Goal: Navigation & Orientation: Find specific page/section

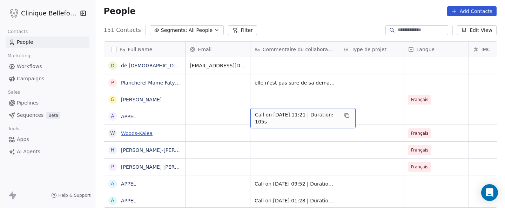
click at [132, 134] on link "Woods-Kalea" at bounding box center [137, 133] width 32 height 6
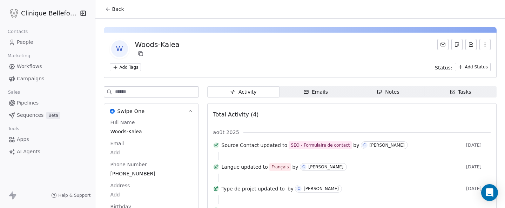
click at [113, 8] on span "Back" at bounding box center [118, 9] width 12 height 7
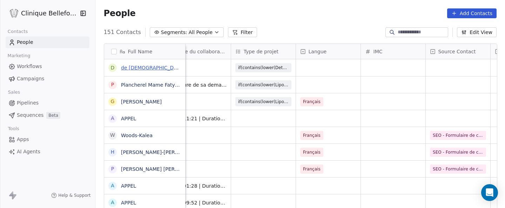
click at [144, 69] on link "de [DEMOGRAPHIC_DATA][PERSON_NAME]" at bounding box center [173, 68] width 104 height 6
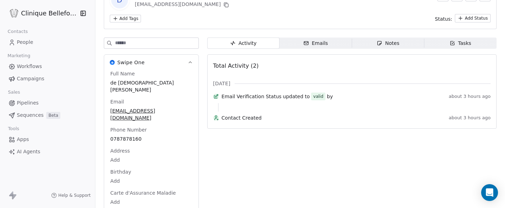
click at [180, 194] on div "Full Name de [DEMOGRAPHIC_DATA][PERSON_NAME] Email [EMAIL_ADDRESS][DOMAIN_NAME]…" at bounding box center [151, 145] width 85 height 150
copy span "rafaelviriatodejesus"
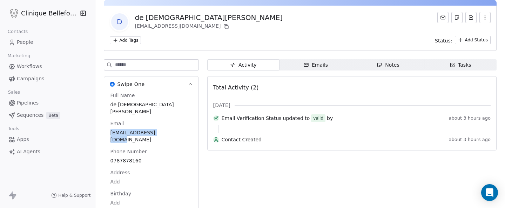
click at [317, 62] on div "Emails" at bounding box center [315, 64] width 25 height 7
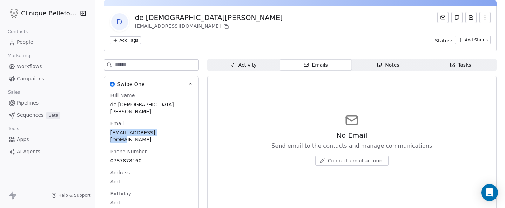
click at [372, 68] on span "Notes Notes" at bounding box center [388, 64] width 72 height 11
click at [435, 66] on span "Tasks Tasks" at bounding box center [460, 64] width 72 height 11
click at [238, 65] on div "Activity" at bounding box center [243, 64] width 27 height 7
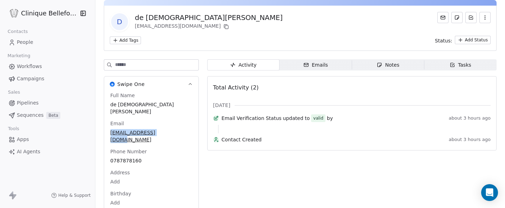
click at [26, 44] on span "People" at bounding box center [25, 42] width 16 height 7
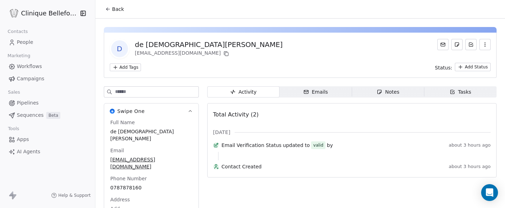
click at [109, 10] on icon at bounding box center [108, 9] width 6 height 6
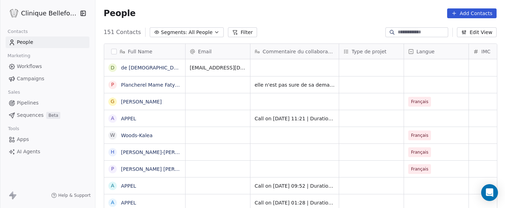
scroll to position [183, 410]
click at [137, 102] on link "[PERSON_NAME]" at bounding box center [141, 102] width 41 height 6
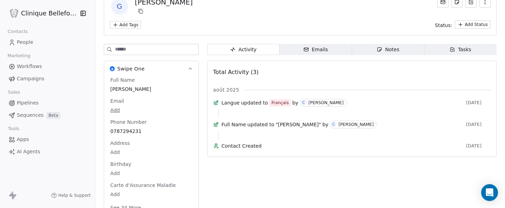
scroll to position [28, 0]
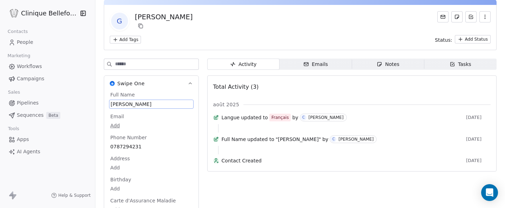
click at [126, 89] on div "Swipe One Full Name [PERSON_NAME] Email Add Phone Number [PHONE_NUMBER] Address…" at bounding box center [151, 153] width 95 height 156
click at [132, 103] on span "[PERSON_NAME]" at bounding box center [151, 104] width 81 height 7
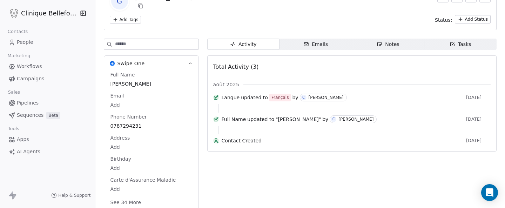
scroll to position [54, 0]
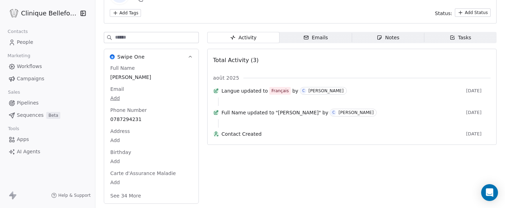
click at [298, 37] on span "Emails Emails" at bounding box center [316, 37] width 72 height 11
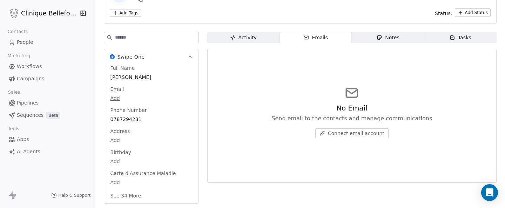
click at [256, 37] on span "Activity Activity" at bounding box center [243, 37] width 72 height 11
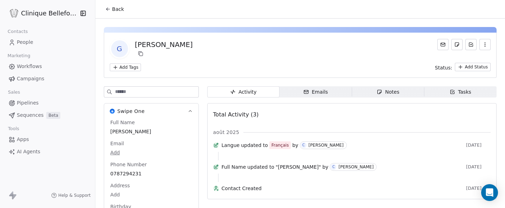
click at [114, 6] on span "Back" at bounding box center [118, 9] width 12 height 7
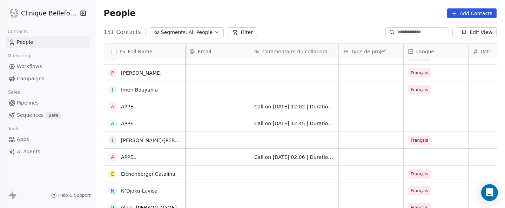
scroll to position [290, 0]
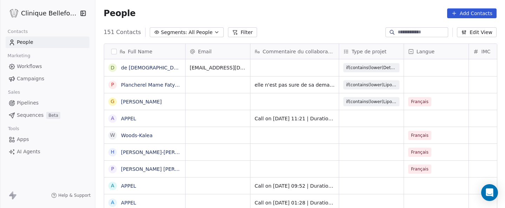
click at [114, 51] on button "button" at bounding box center [114, 52] width 6 height 6
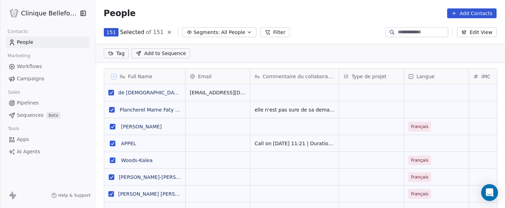
click at [114, 77] on icon at bounding box center [114, 77] width 4 height 4
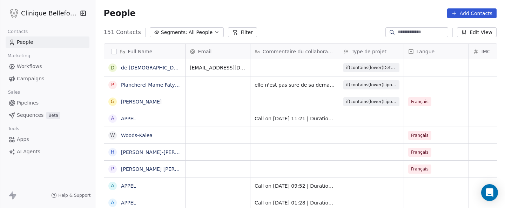
click at [214, 31] on icon "button" at bounding box center [217, 32] width 6 height 6
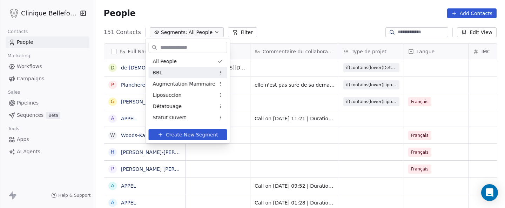
click at [191, 73] on div "BBL" at bounding box center [188, 72] width 79 height 11
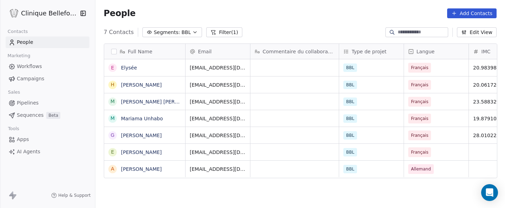
click at [192, 34] on icon "button" at bounding box center [195, 32] width 6 height 6
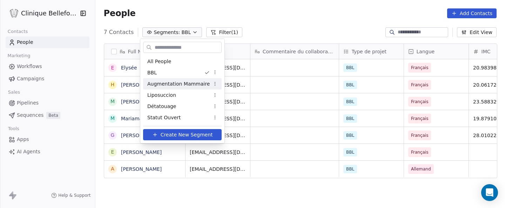
click at [170, 85] on span "Augmentation Mammaire" at bounding box center [178, 83] width 62 height 7
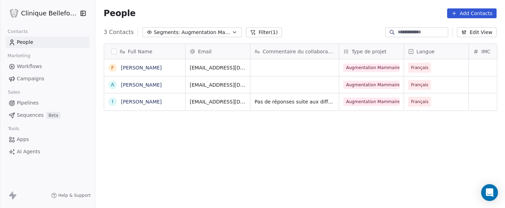
click at [182, 33] on span "Augmentation Mammaire" at bounding box center [205, 32] width 49 height 7
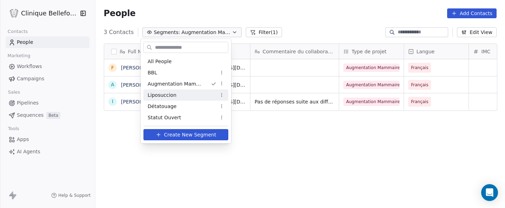
click at [159, 96] on span "Liposuccion" at bounding box center [162, 95] width 29 height 7
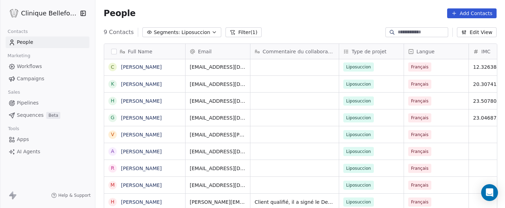
click at [211, 33] on icon "button" at bounding box center [214, 32] width 6 height 6
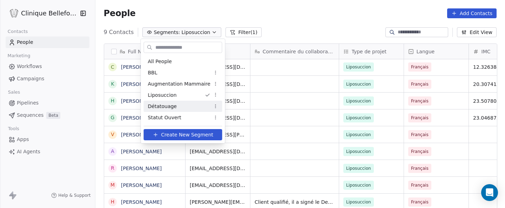
click at [171, 109] on span "Détatouage" at bounding box center [162, 106] width 29 height 7
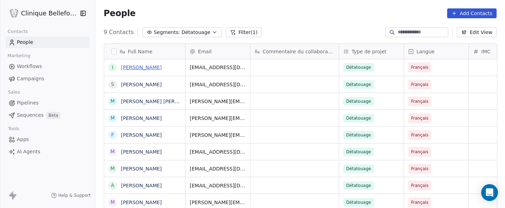
click at [141, 67] on link "[PERSON_NAME]" at bounding box center [141, 68] width 41 height 6
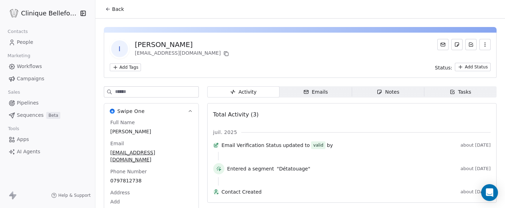
click at [116, 7] on span "Back" at bounding box center [118, 9] width 12 height 7
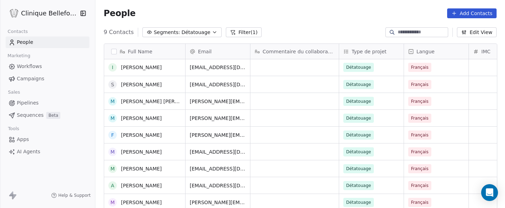
drag, startPoint x: 139, startPoint y: 205, endPoint x: 157, endPoint y: 88, distance: 118.3
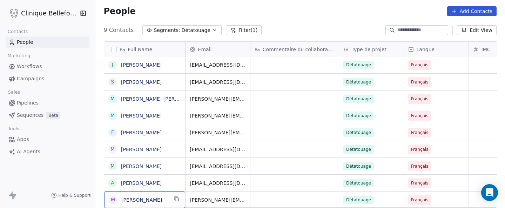
click at [177, 32] on button "Segments: Détatouage" at bounding box center [181, 30] width 79 height 10
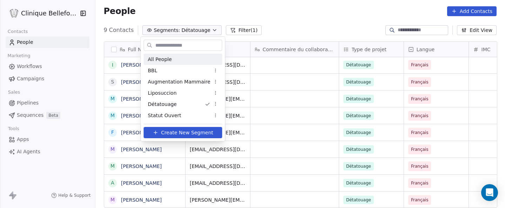
click at [160, 63] on span "All People" at bounding box center [160, 59] width 24 height 7
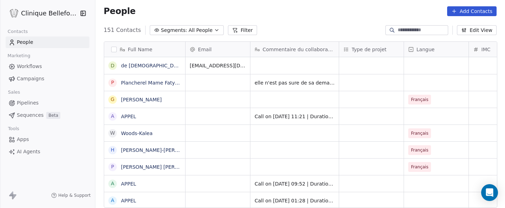
click at [21, 102] on span "Pipelines" at bounding box center [28, 102] width 22 height 7
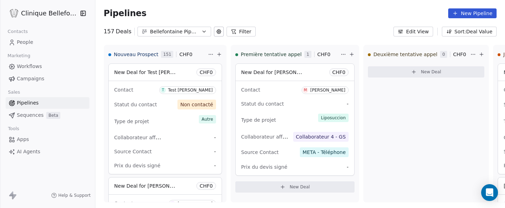
click at [26, 42] on span "People" at bounding box center [25, 42] width 16 height 7
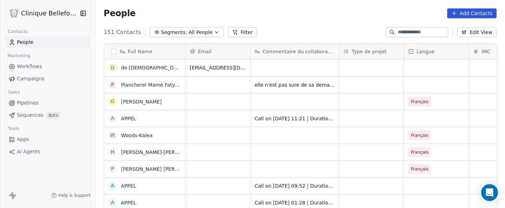
scroll to position [183, 410]
click at [27, 69] on span "Workflows" at bounding box center [29, 66] width 25 height 7
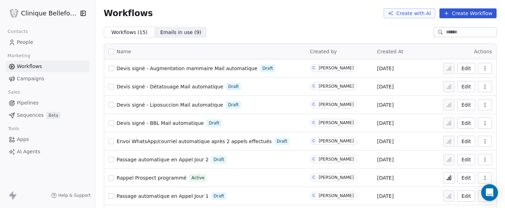
click at [27, 41] on span "People" at bounding box center [25, 42] width 16 height 7
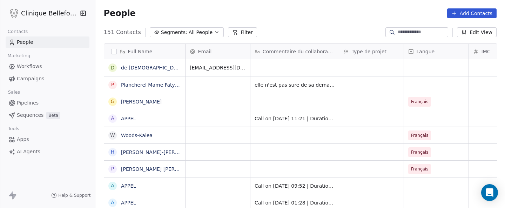
click at [404, 32] on input at bounding box center [422, 32] width 49 height 7
click at [434, 27] on div "151 Contacts Segments: All People Filter Edit View" at bounding box center [300, 32] width 410 height 11
click at [433, 31] on input at bounding box center [422, 32] width 49 height 7
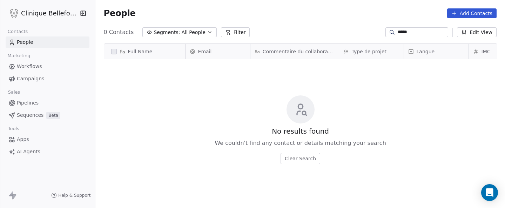
scroll to position [183, 410]
type input "*"
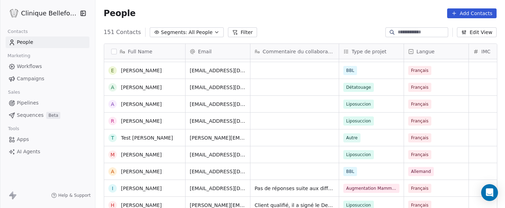
scroll to position [2369, 0]
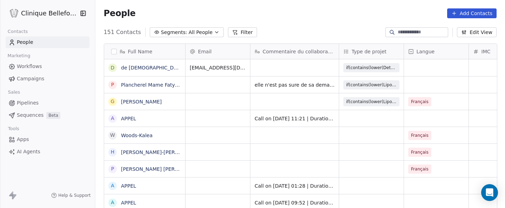
click at [364, 69] on span "if(contains(lower(Detatouage);"bbl"); "BBL"; if(contains(lower(Detatouage);"det…" at bounding box center [371, 68] width 51 height 6
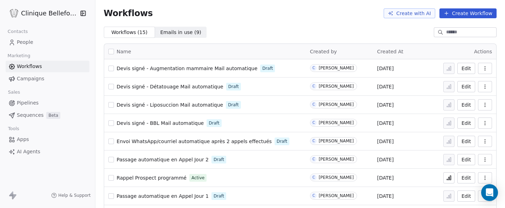
click at [187, 33] on span "Emails in use ( 9 )" at bounding box center [180, 32] width 41 height 7
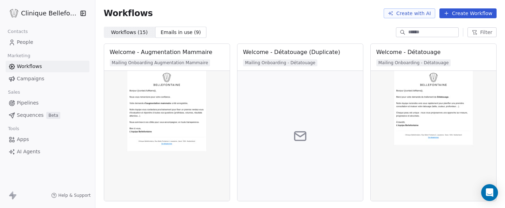
click at [26, 79] on span "Campaigns" at bounding box center [30, 78] width 27 height 7
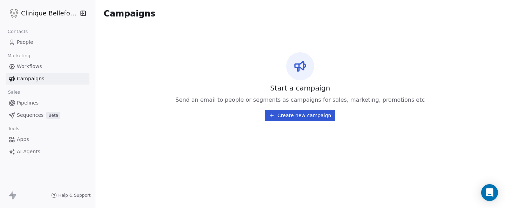
click at [35, 115] on span "Sequences" at bounding box center [30, 115] width 27 height 7
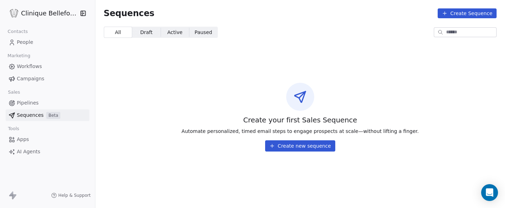
click at [31, 101] on span "Pipelines" at bounding box center [28, 102] width 22 height 7
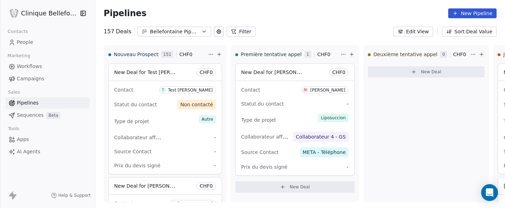
click at [22, 40] on span "People" at bounding box center [25, 42] width 16 height 7
